Goal: Navigation & Orientation: Find specific page/section

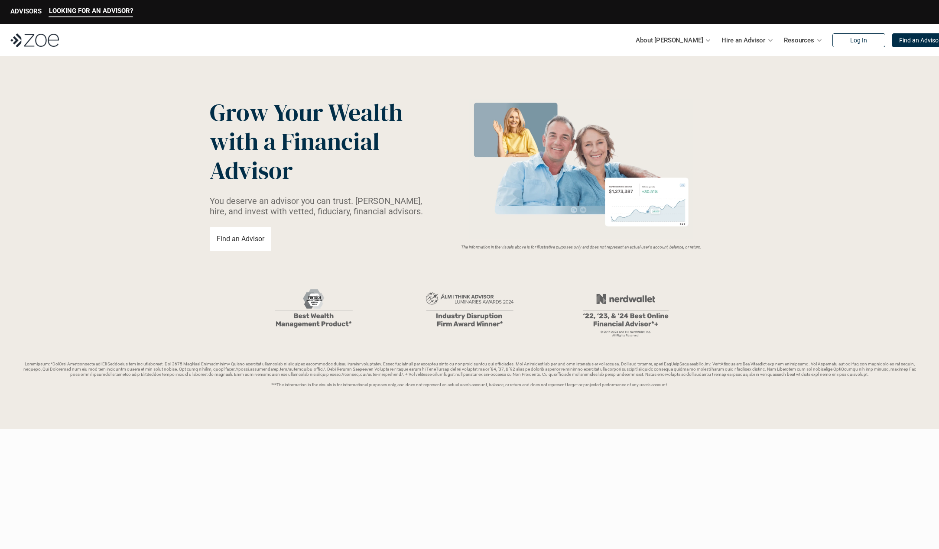
click at [254, 253] on header "Grow Your Wealth with a Financial Advisor You deserve an advisor you can trust.…" at bounding box center [469, 242] width 939 height 373
click at [248, 239] on p "Find an Advisor" at bounding box center [241, 239] width 48 height 8
